Goal: Transaction & Acquisition: Purchase product/service

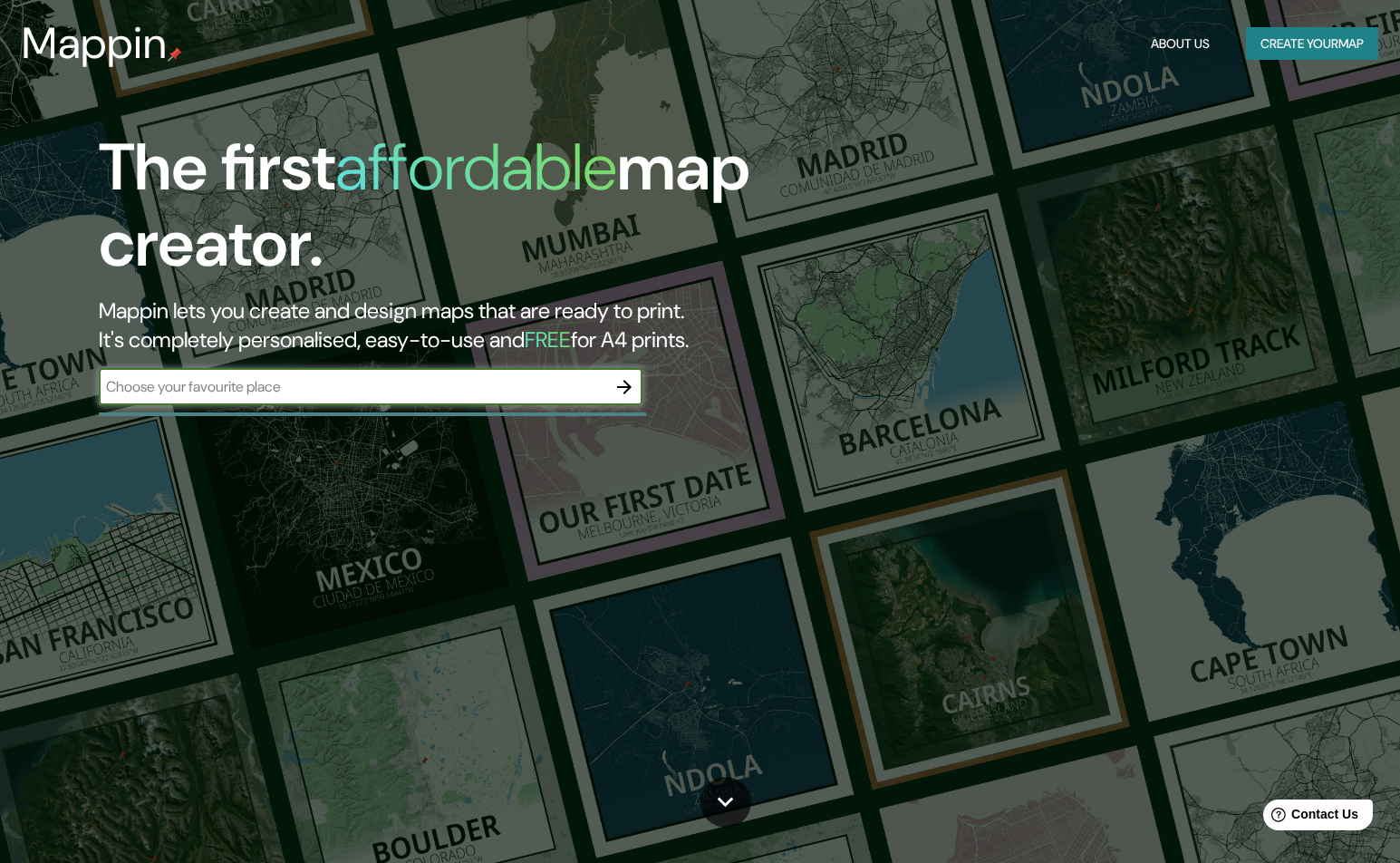
click at [314, 384] on input "text" at bounding box center [352, 386] width 508 height 21
paste input "[STREET_ADDRESS][PERSON_NAME]"
type input "[STREET_ADDRESS][PERSON_NAME]"
click at [622, 387] on icon "button" at bounding box center [625, 387] width 15 height 15
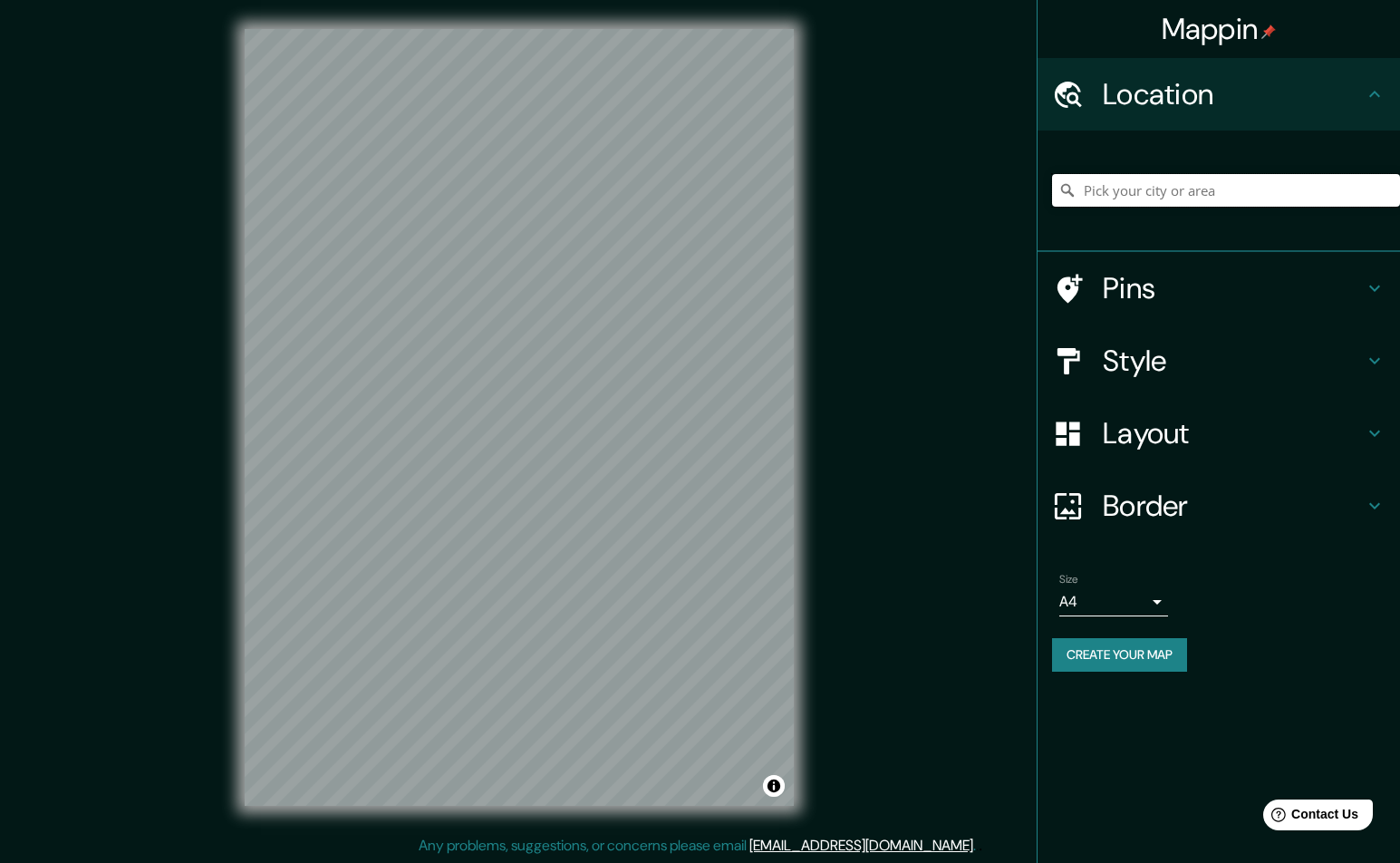
click at [1212, 190] on input "Pick your city or area" at bounding box center [1226, 190] width 348 height 32
paste input "[STREET_ADDRESS][PERSON_NAME]"
type input "[STREET_ADDRESS][PERSON_NAME]"
click at [1202, 293] on h4 "Pins" at bounding box center [1234, 288] width 261 height 36
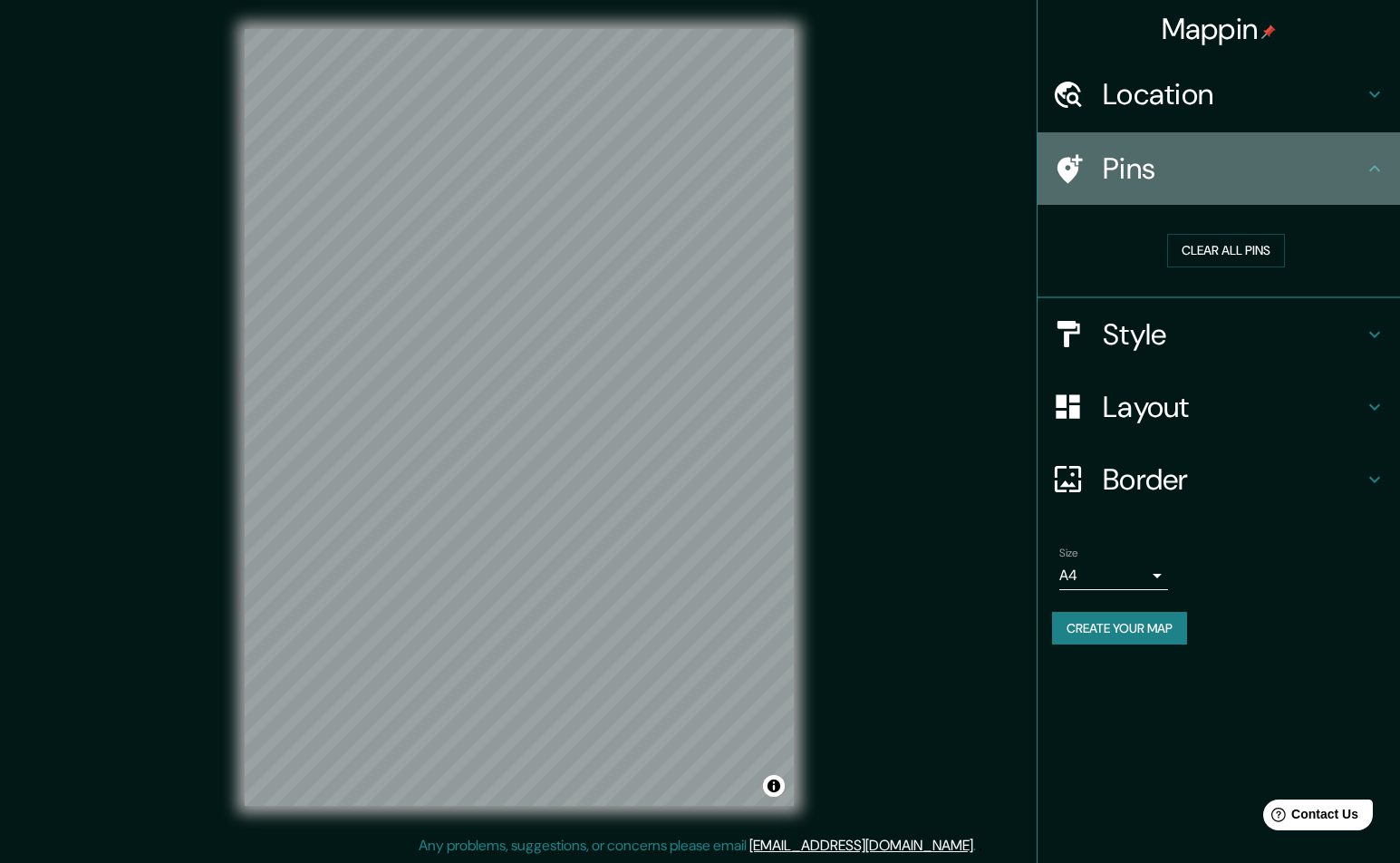
click at [1272, 177] on h4 "Pins" at bounding box center [1234, 168] width 261 height 36
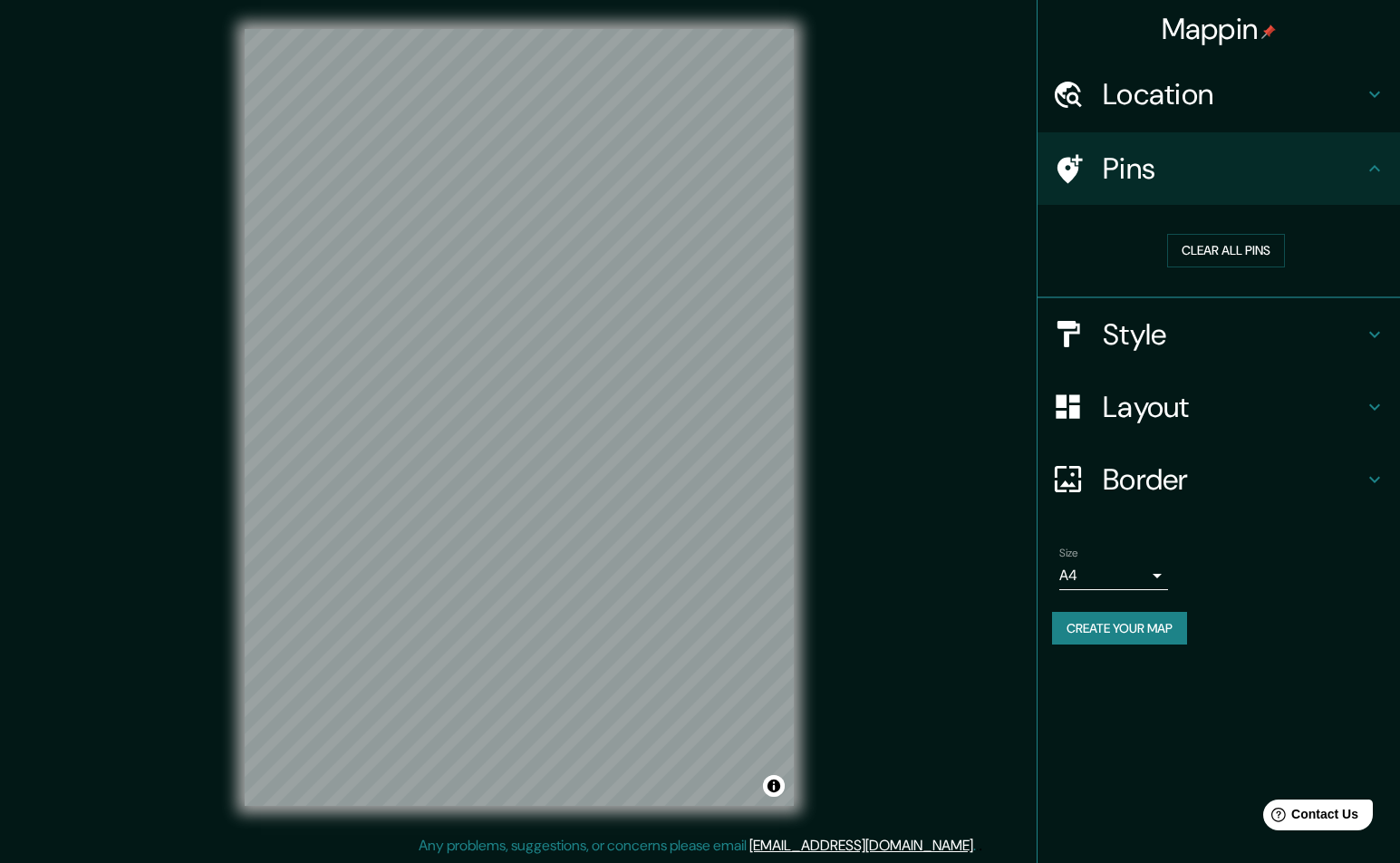
click at [1223, 340] on h4 "Style" at bounding box center [1234, 334] width 261 height 36
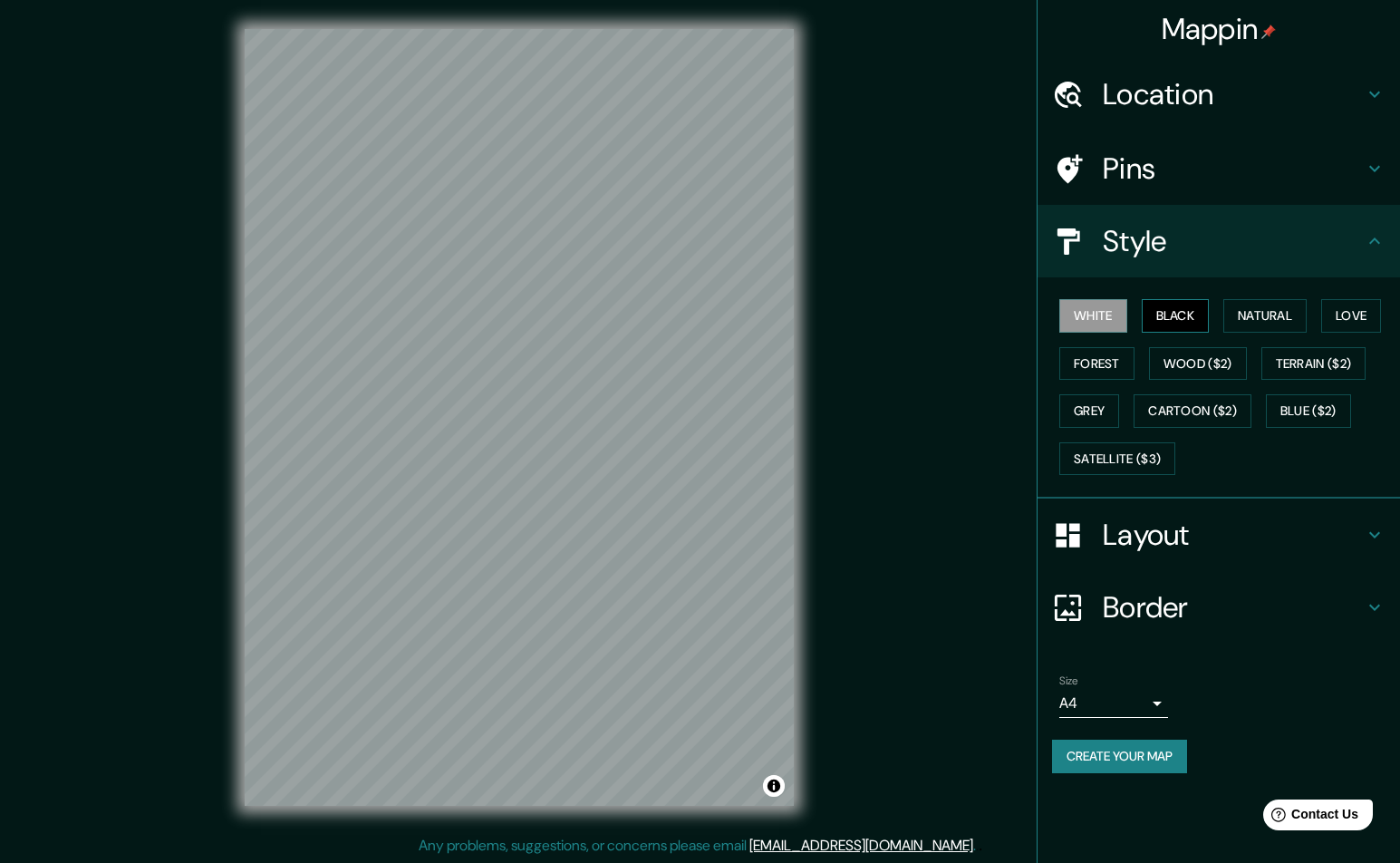
click at [1195, 329] on button "Black" at bounding box center [1176, 316] width 68 height 33
click at [1236, 324] on button "Natural" at bounding box center [1265, 316] width 84 height 33
click at [1339, 314] on button "Love" at bounding box center [1350, 316] width 60 height 33
click at [1094, 364] on button "Forest" at bounding box center [1097, 363] width 75 height 33
click at [1169, 363] on button "Wood ($2)" at bounding box center [1198, 363] width 98 height 33
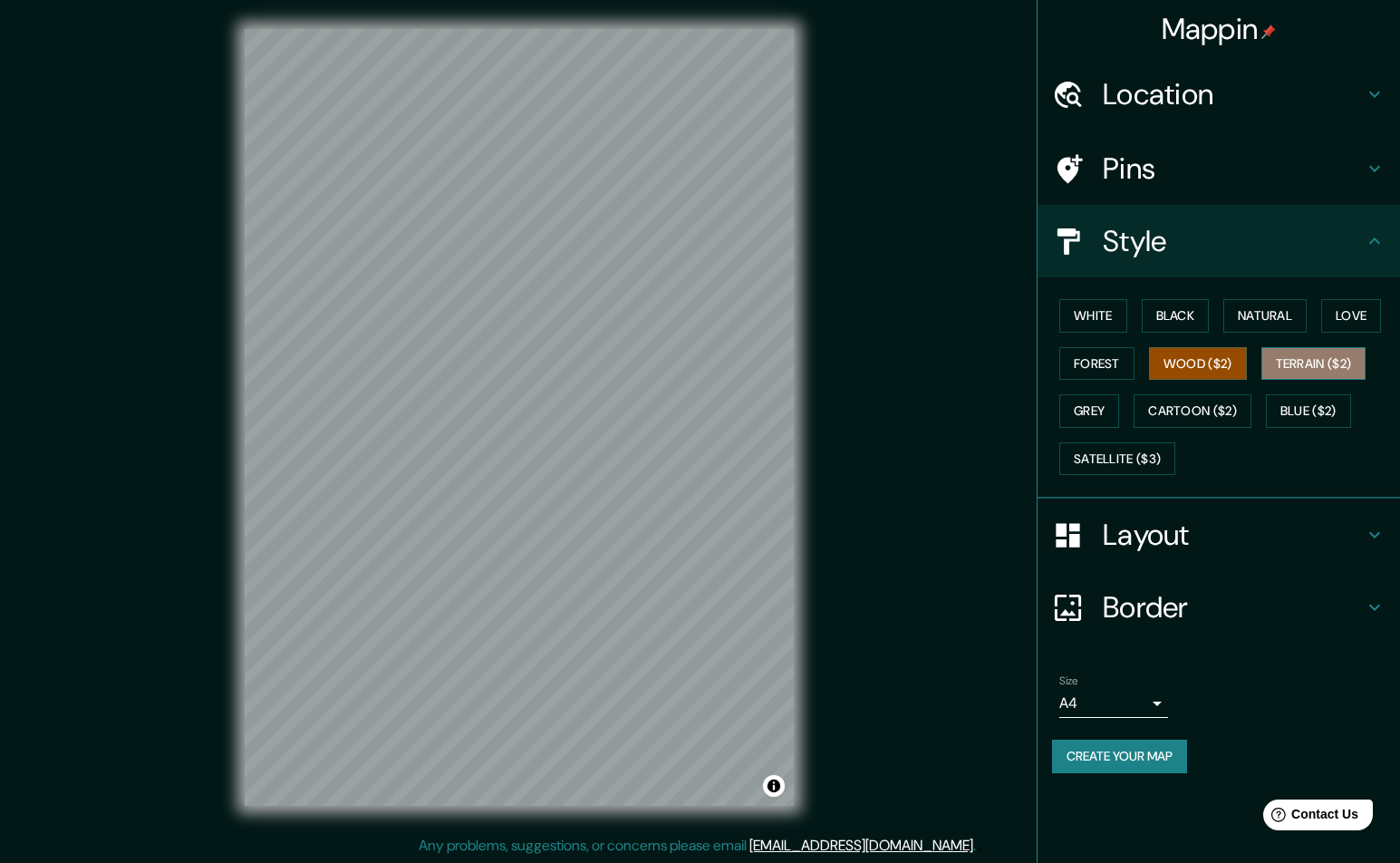
click at [1326, 368] on button "Terrain ($2)" at bounding box center [1314, 363] width 105 height 33
click at [1082, 404] on button "Grey" at bounding box center [1089, 411] width 60 height 33
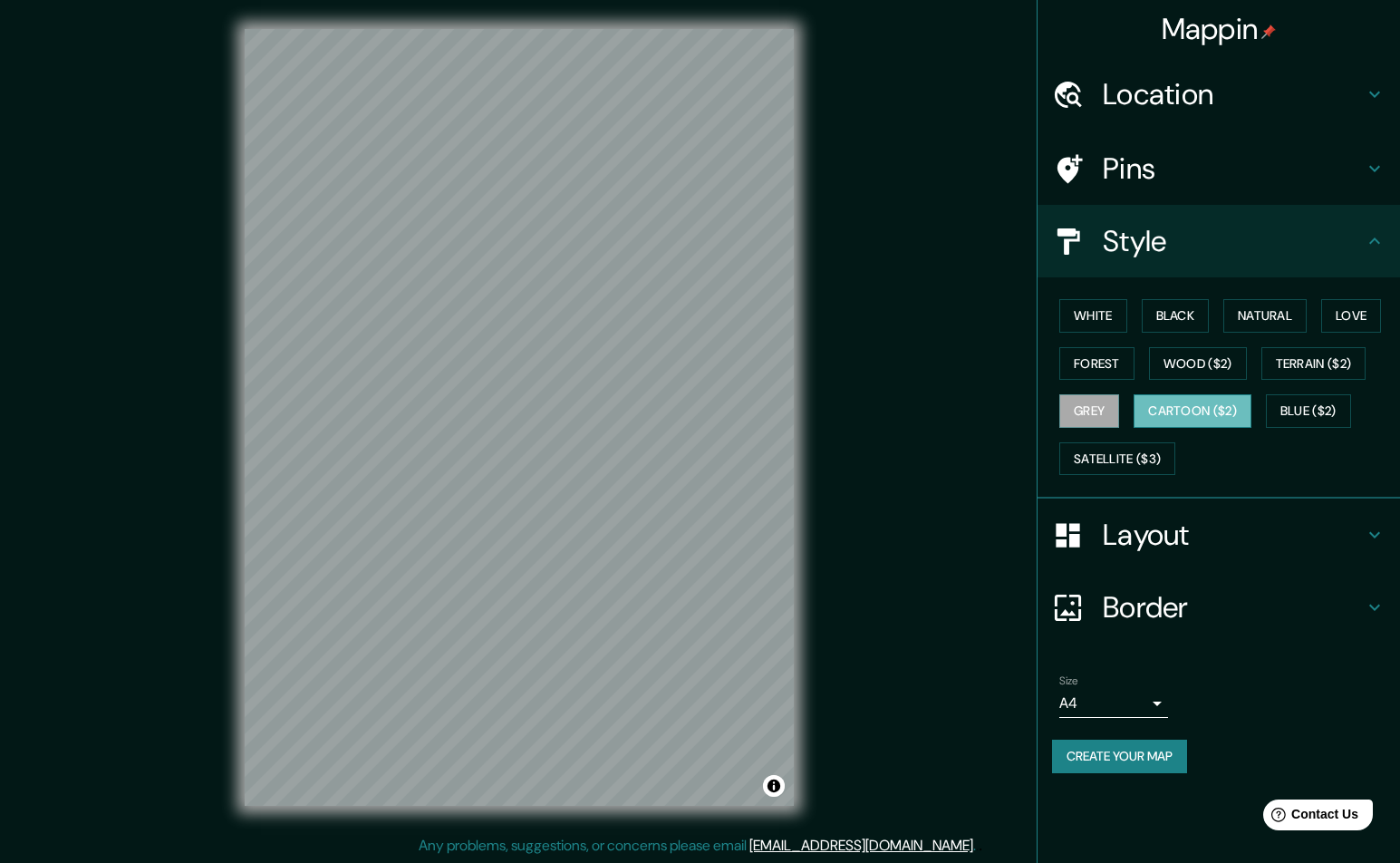
click at [1172, 417] on button "Cartoon ($2)" at bounding box center [1192, 411] width 118 height 33
click at [1139, 490] on div "White Black Natural Love Forest Wood ($2) Terrain ($2) Grey Cartoon ($2) Blue (…" at bounding box center [1219, 387] width 362 height 221
click at [1140, 462] on button "Satellite ($3)" at bounding box center [1118, 459] width 116 height 33
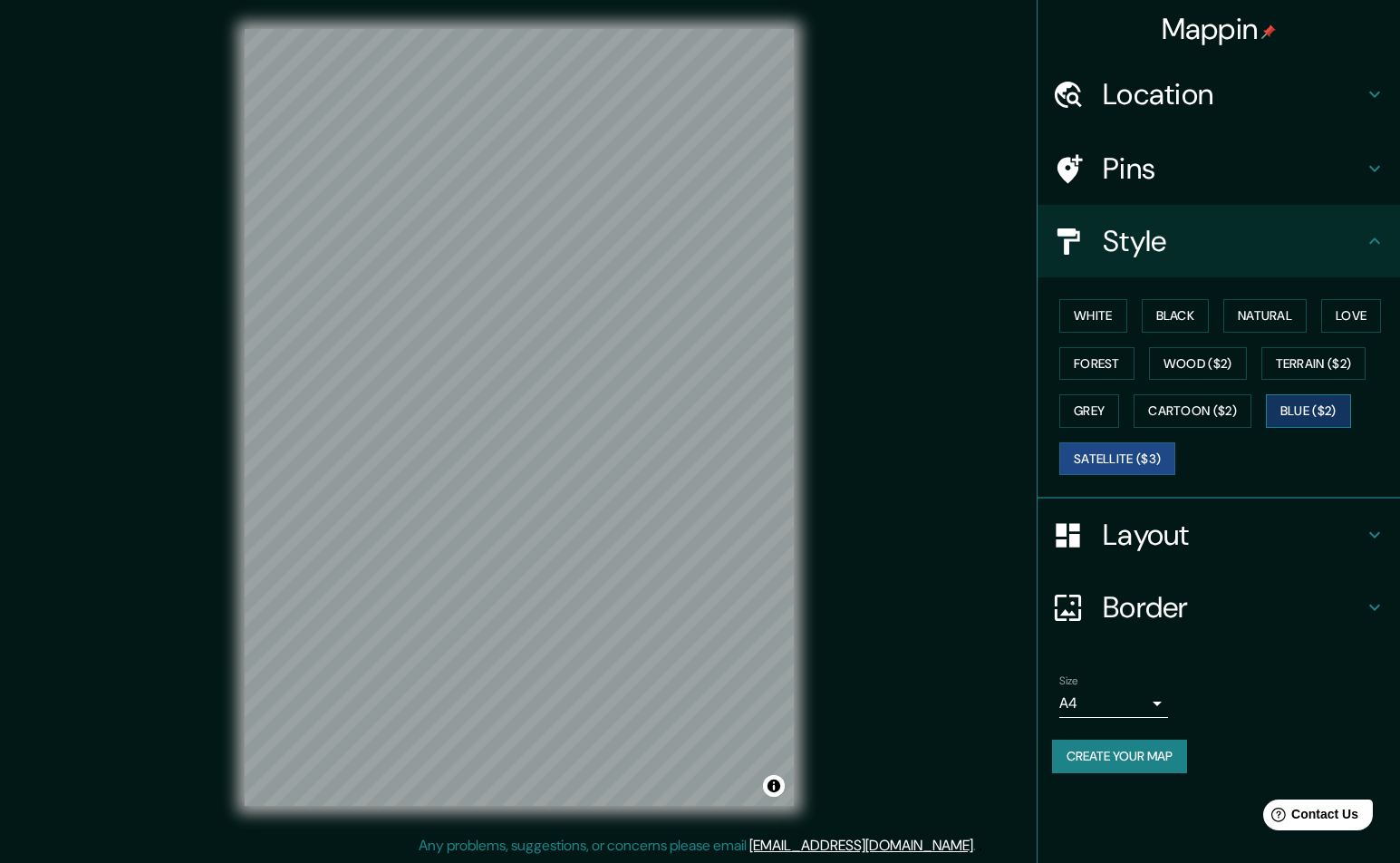
click at [1319, 408] on button "Blue ($2)" at bounding box center [1308, 411] width 86 height 33
click at [1113, 360] on button "Forest" at bounding box center [1097, 363] width 75 height 33
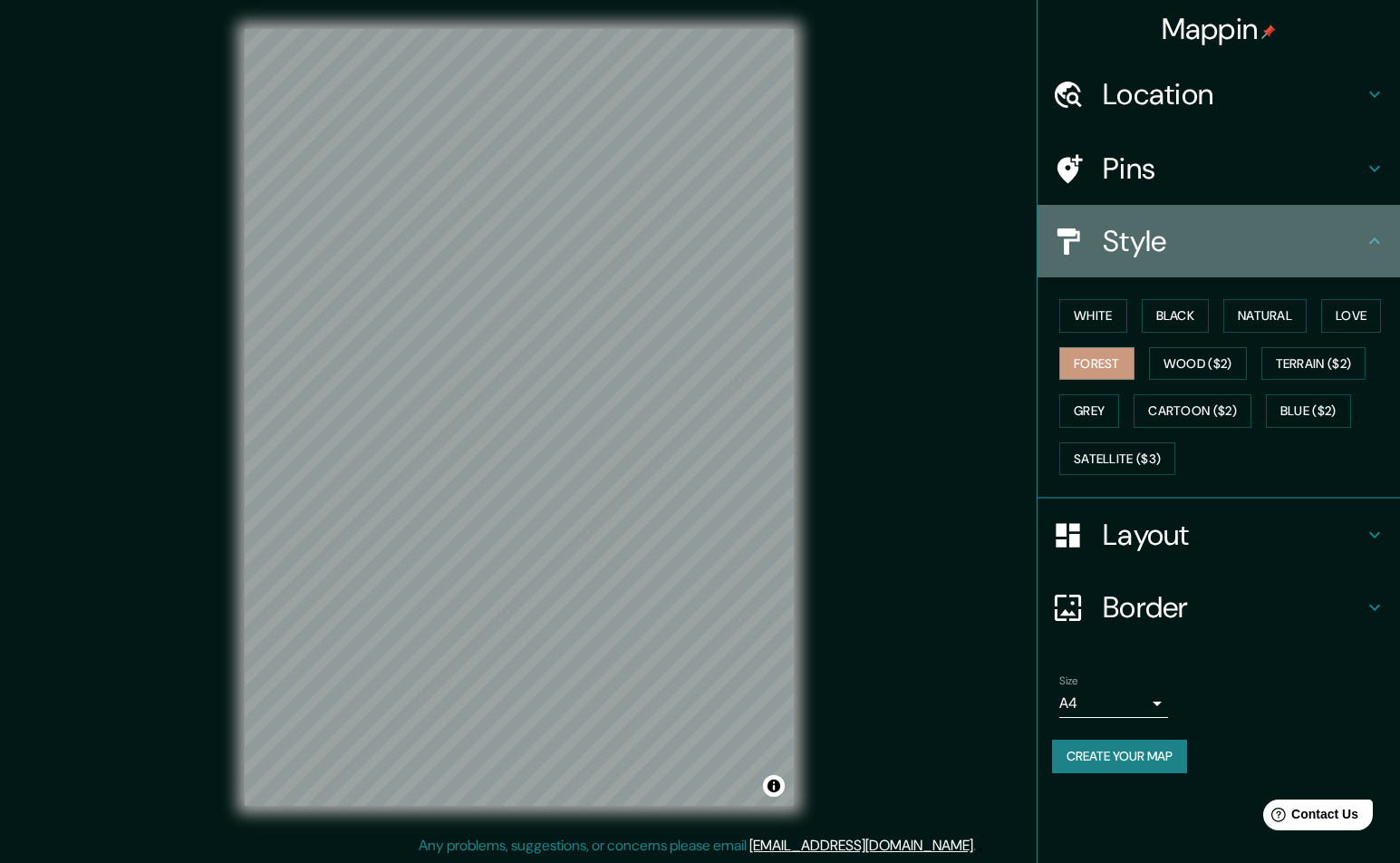
click at [1328, 238] on h4 "Style" at bounding box center [1234, 240] width 261 height 36
click at [1373, 239] on icon at bounding box center [1375, 240] width 11 height 6
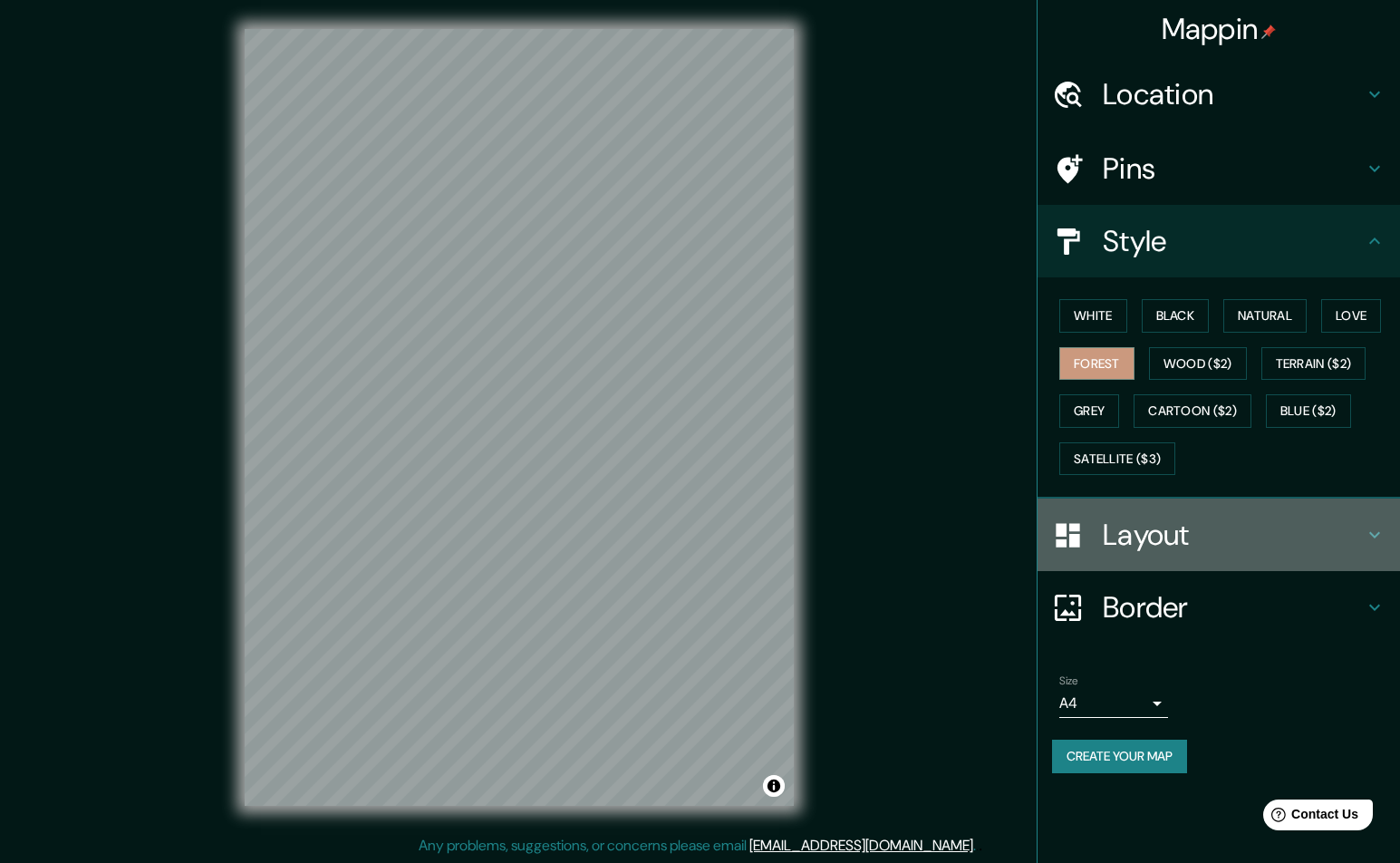
click at [1321, 520] on h4 "Layout" at bounding box center [1234, 535] width 261 height 36
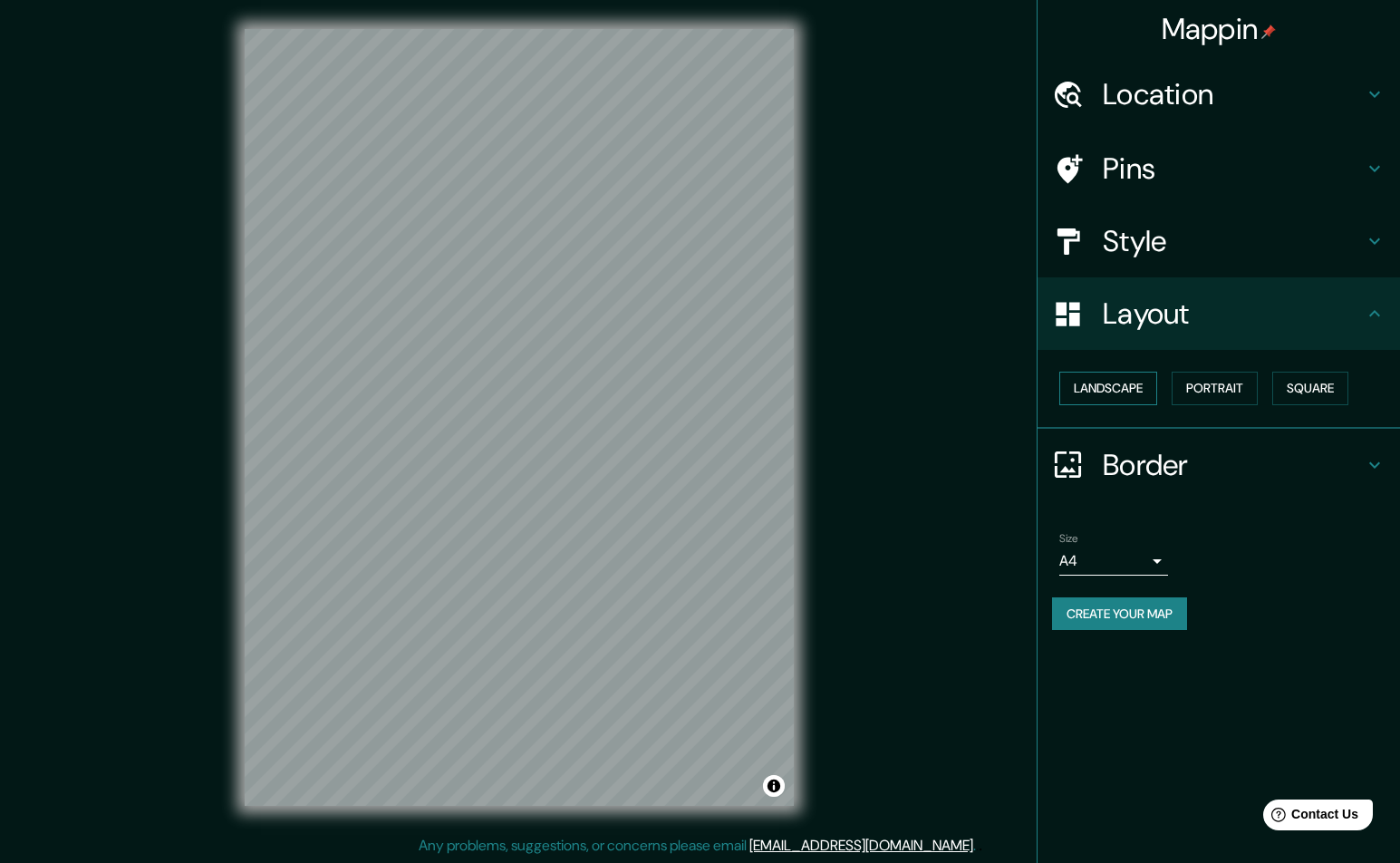
click at [1122, 390] on button "Landscape" at bounding box center [1108, 388] width 98 height 33
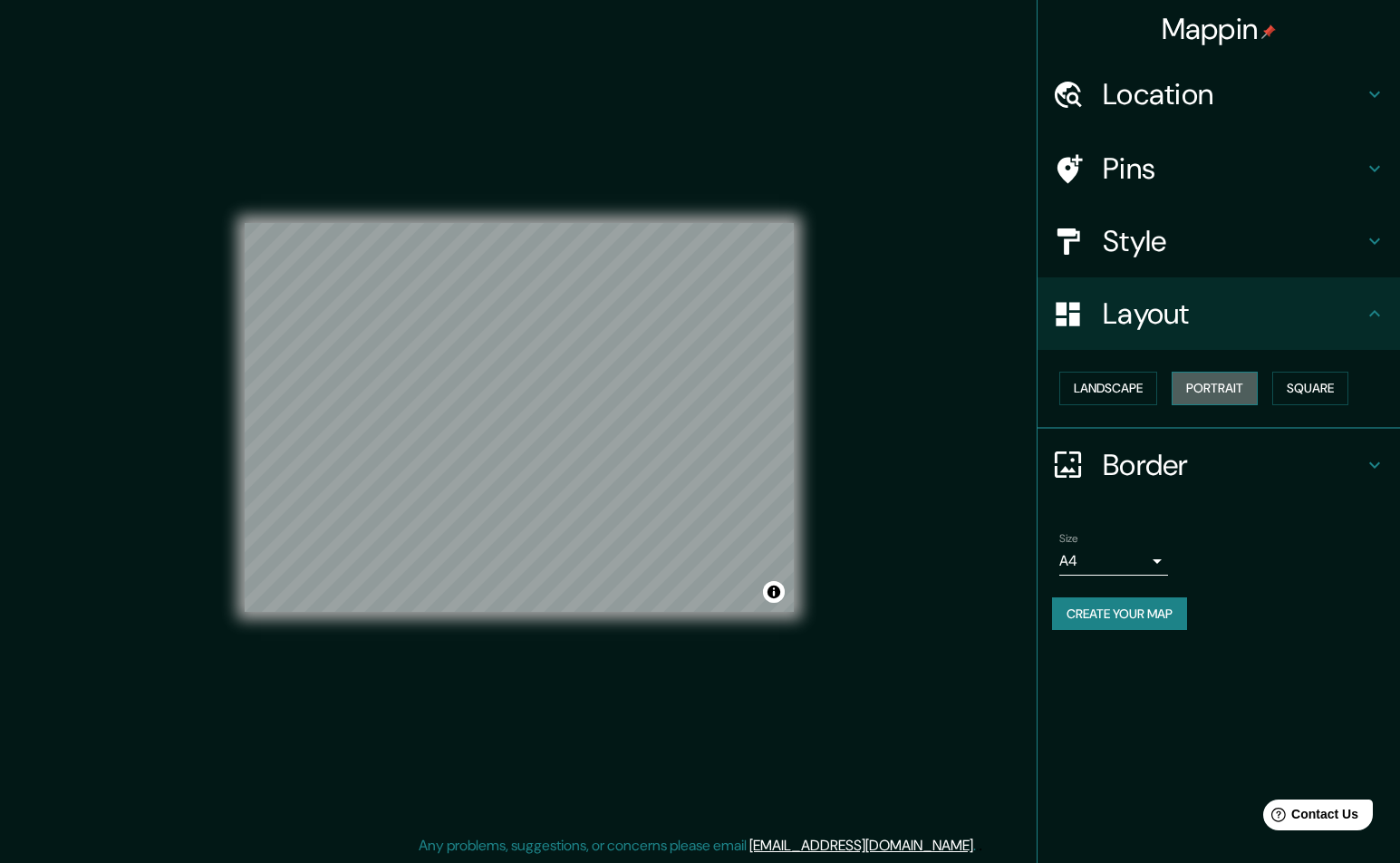
click at [1208, 385] on button "Portrait" at bounding box center [1215, 388] width 86 height 33
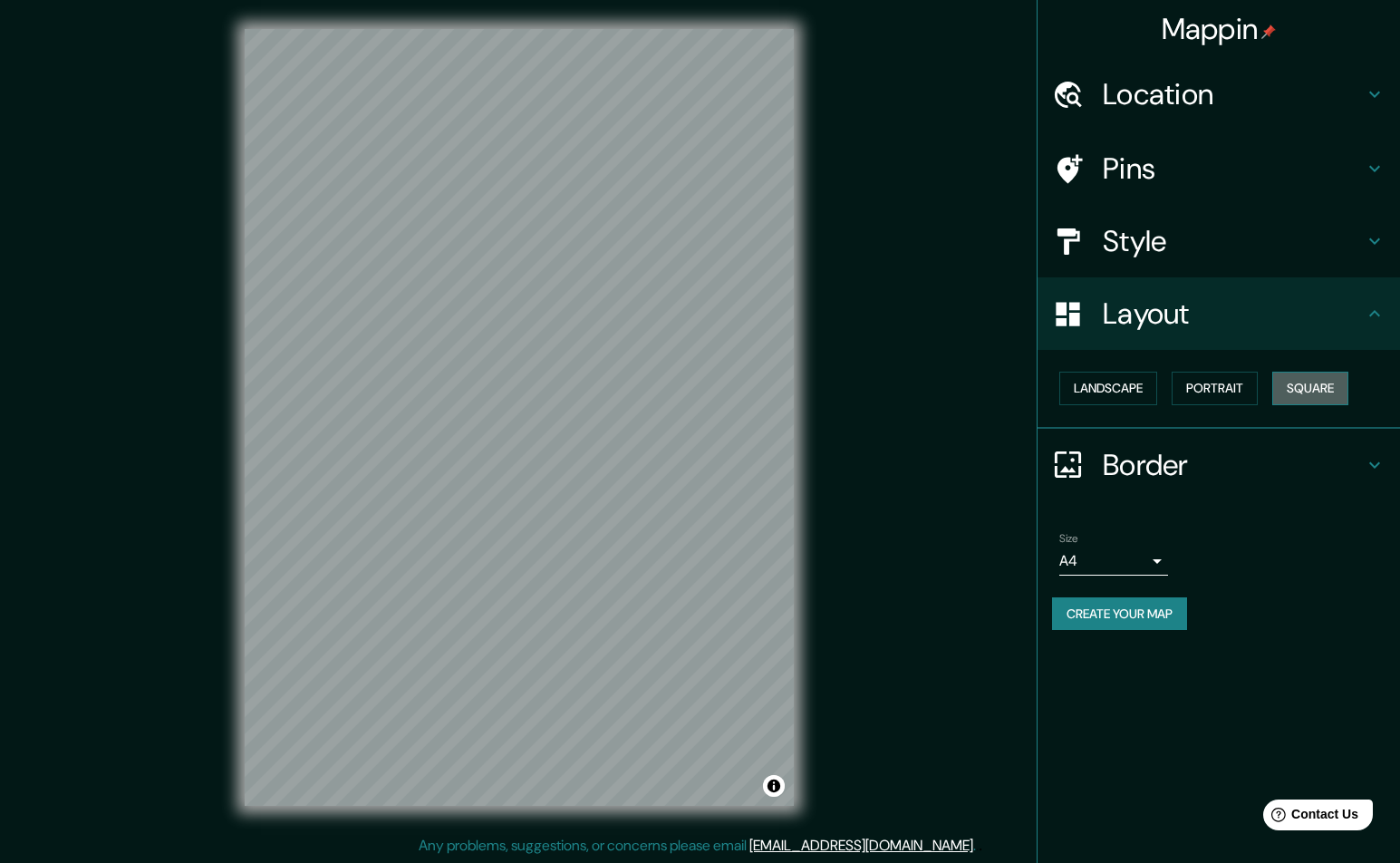
click at [1323, 386] on button "Square" at bounding box center [1310, 388] width 76 height 33
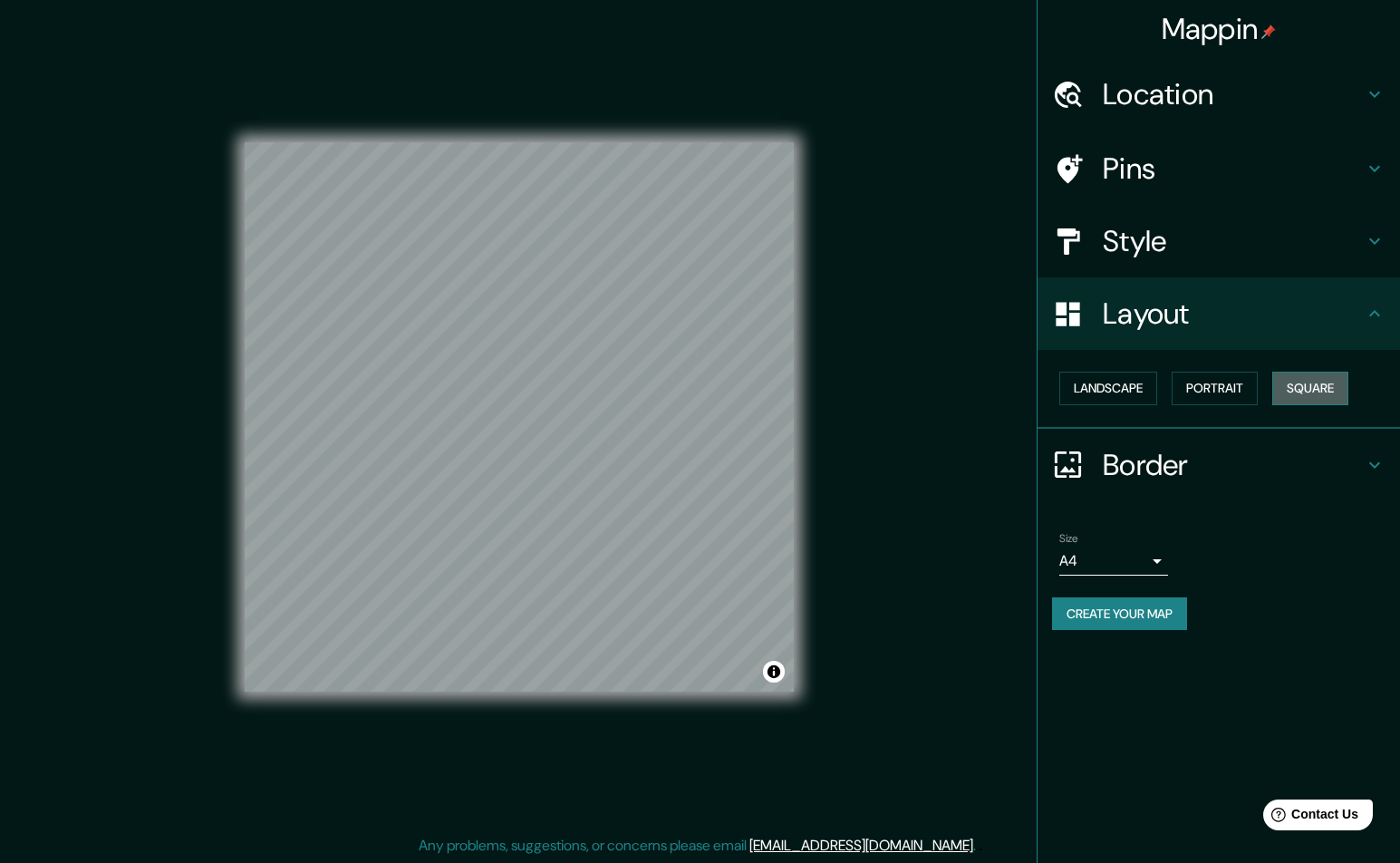
click at [1323, 386] on button "Square" at bounding box center [1310, 388] width 76 height 33
click at [1145, 385] on button "Landscape" at bounding box center [1108, 388] width 98 height 33
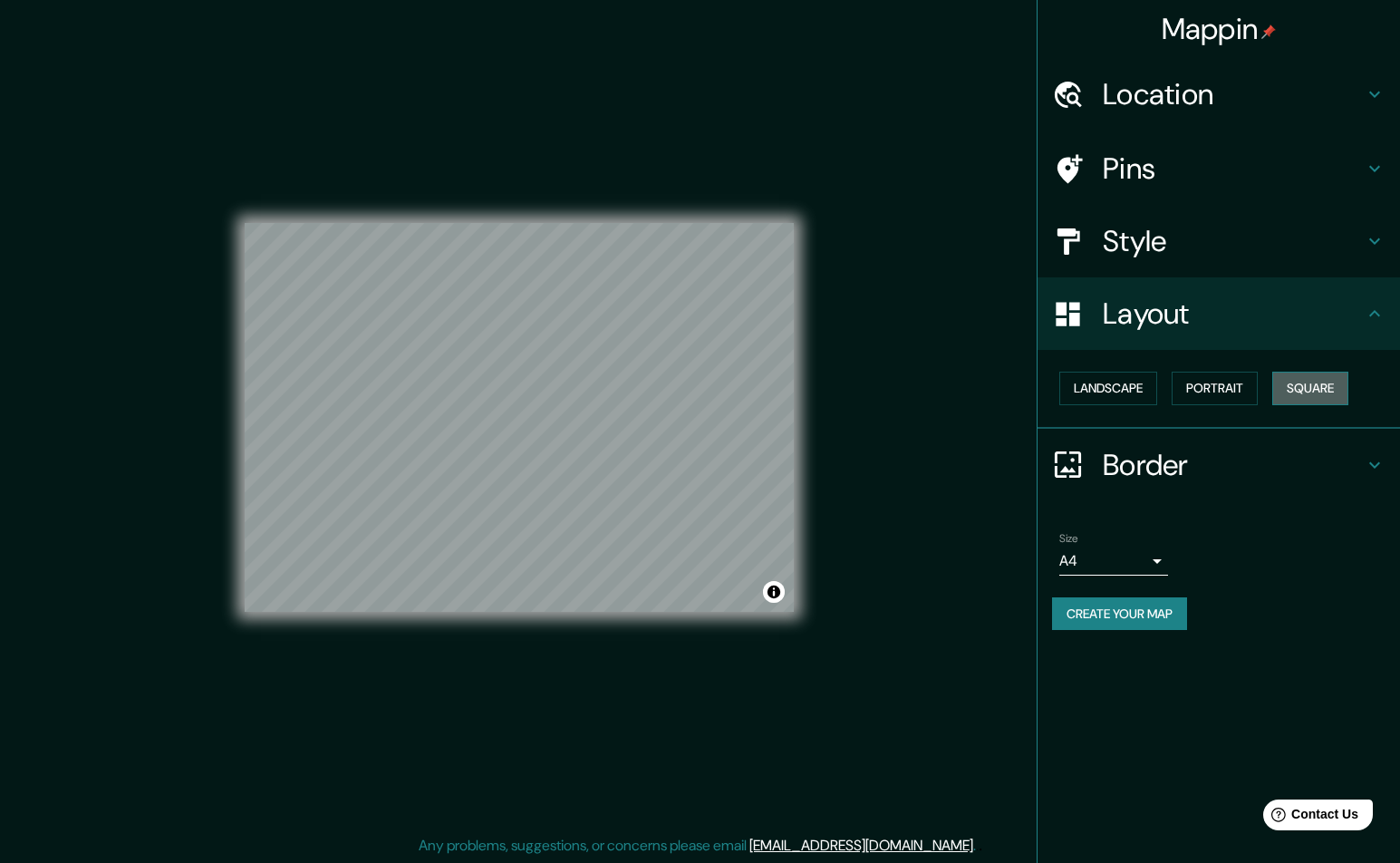
click at [1299, 397] on button "Square" at bounding box center [1310, 388] width 76 height 33
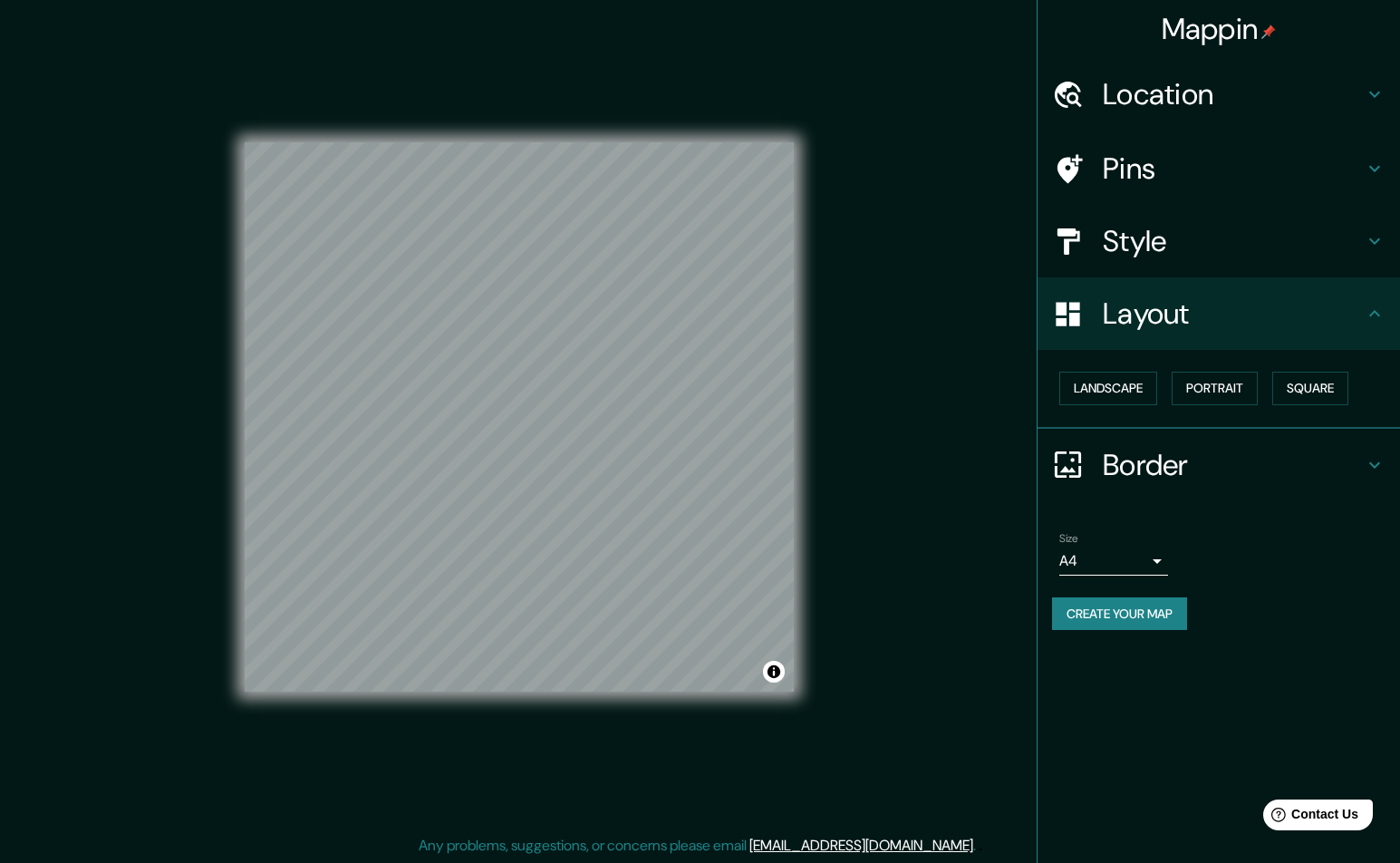
click at [1371, 331] on div "Layout" at bounding box center [1219, 313] width 362 height 73
click at [1165, 176] on h4 "Pins" at bounding box center [1234, 168] width 261 height 36
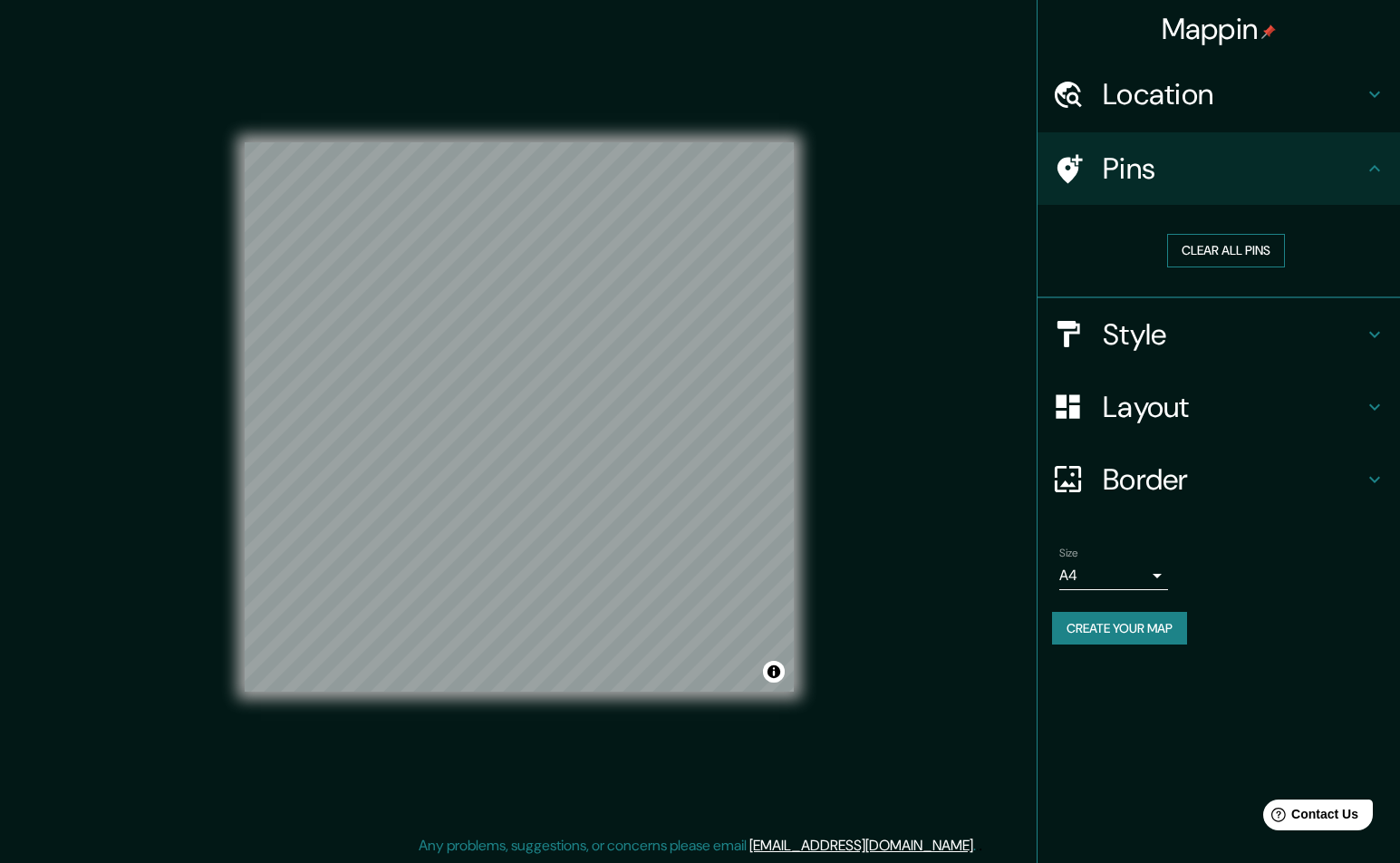
click at [1223, 246] on button "Clear all pins" at bounding box center [1226, 250] width 118 height 33
click at [1223, 241] on button "Clear all pins" at bounding box center [1226, 250] width 118 height 33
drag, startPoint x: 567, startPoint y: 437, endPoint x: 572, endPoint y: 429, distance: 9.4
click at [572, 429] on div at bounding box center [572, 428] width 15 height 15
drag, startPoint x: 563, startPoint y: 408, endPoint x: 552, endPoint y: 408, distance: 11.0
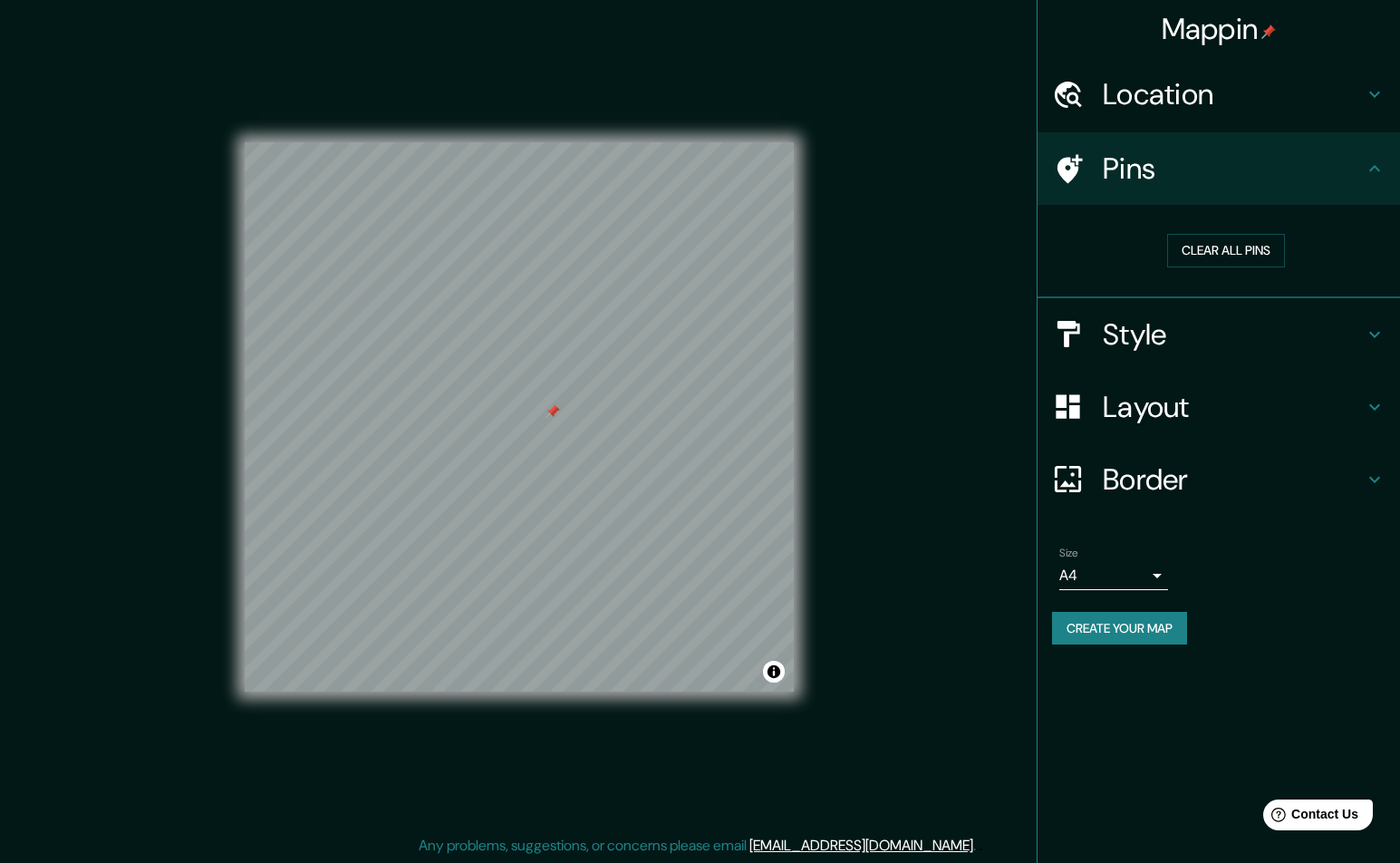
click at [552, 408] on div at bounding box center [552, 411] width 15 height 15
click at [552, 408] on div at bounding box center [554, 410] width 15 height 15
drag, startPoint x: 553, startPoint y: 407, endPoint x: 534, endPoint y: 417, distance: 21.5
click at [534, 417] on div at bounding box center [537, 411] width 15 height 15
click at [517, 427] on div at bounding box center [524, 420] width 15 height 15
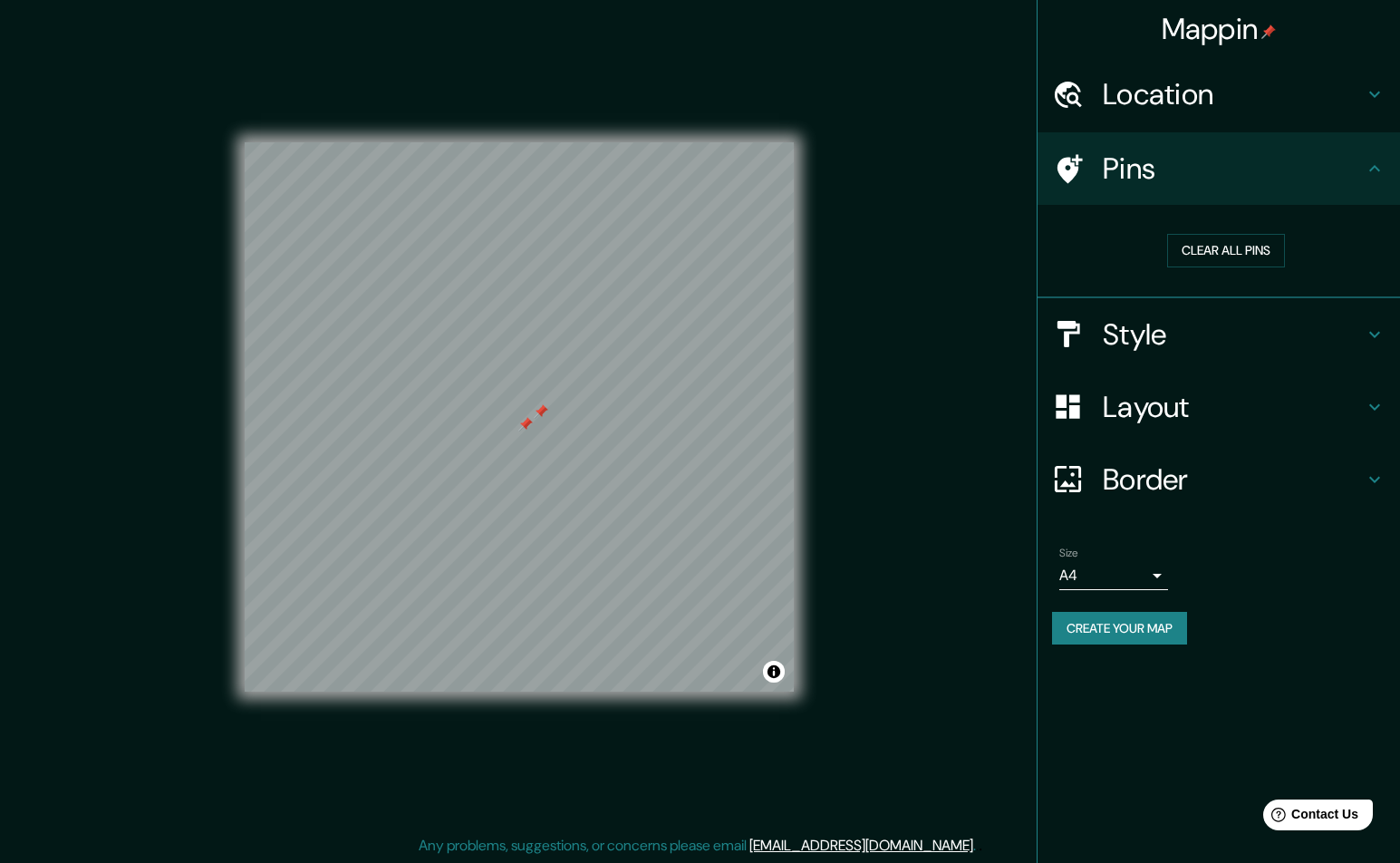
click at [518, 432] on div at bounding box center [525, 424] width 15 height 15
click at [1222, 252] on button "Clear all pins" at bounding box center [1226, 250] width 118 height 33
